Goal: Find specific page/section: Find specific page/section

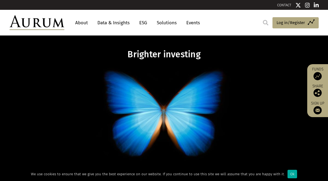
click at [82, 23] on link "About" at bounding box center [81, 23] width 18 height 10
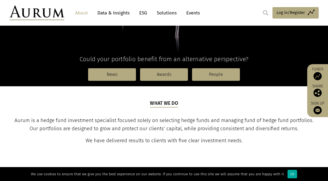
scroll to position [127, 0]
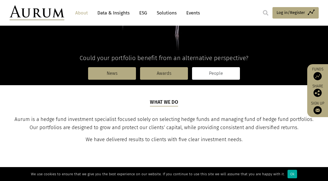
click at [220, 76] on link "People" at bounding box center [216, 73] width 48 height 13
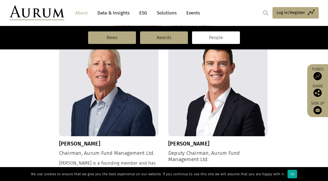
scroll to position [184, 0]
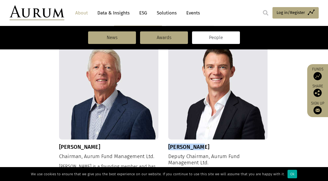
drag, startPoint x: 209, startPoint y: 146, endPoint x: 168, endPoint y: 144, distance: 41.6
click at [168, 144] on h3 "Adam Hopkin" at bounding box center [217, 147] width 99 height 7
copy h3 "Adam Hopkin"
